Goal: Task Accomplishment & Management: Manage account settings

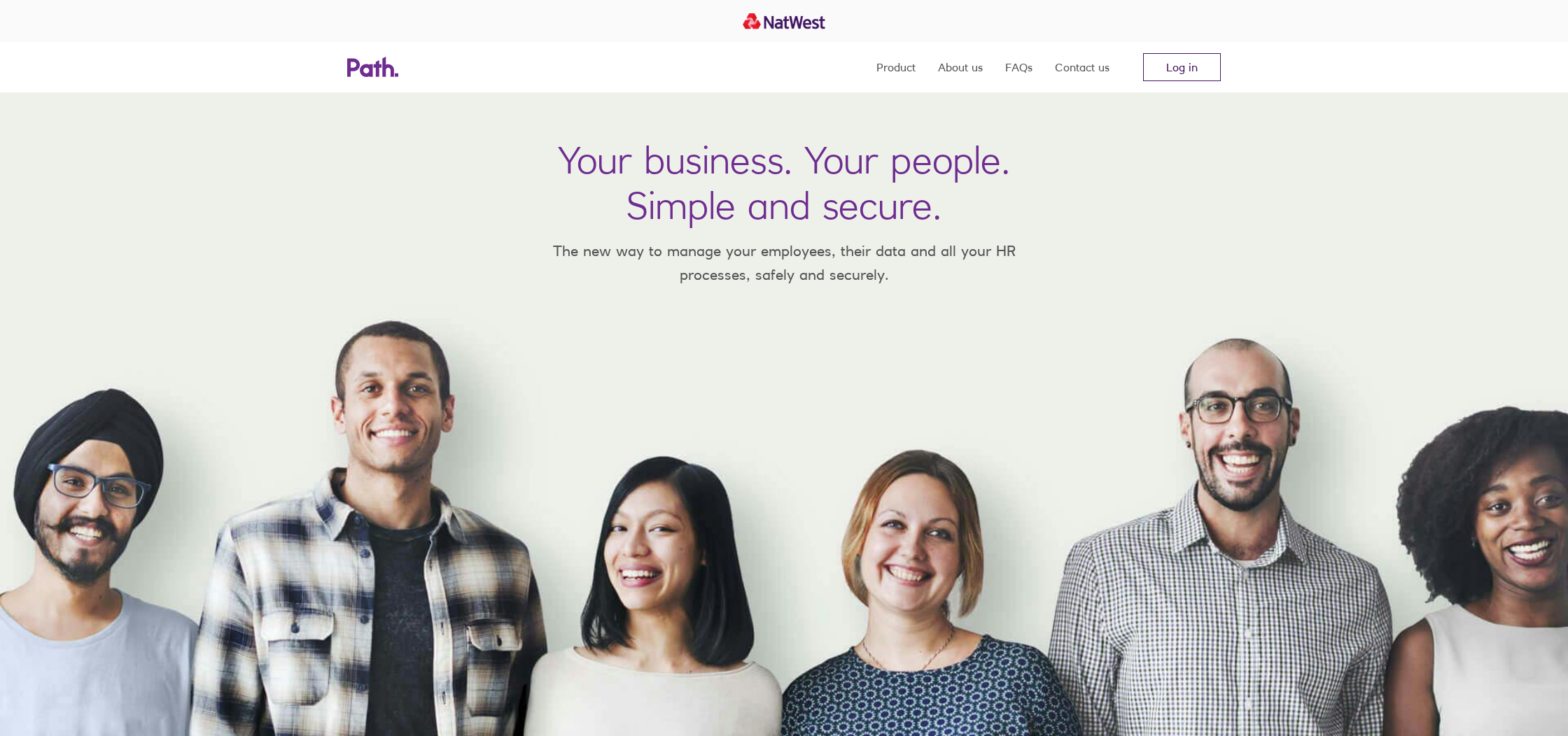
click at [1169, 70] on link "Log in" at bounding box center [1182, 67] width 77 height 28
click at [1163, 71] on link "Log in" at bounding box center [1182, 67] width 77 height 28
